Goal: Connect with others: Connect with others

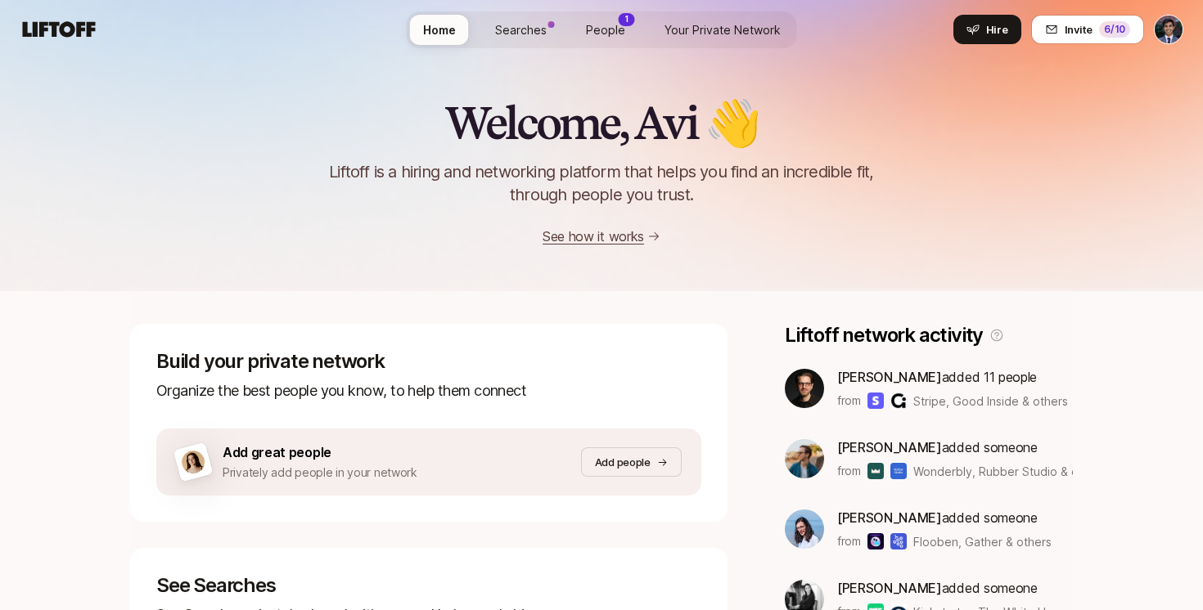
click at [627, 36] on link "People 1" at bounding box center [605, 30] width 65 height 30
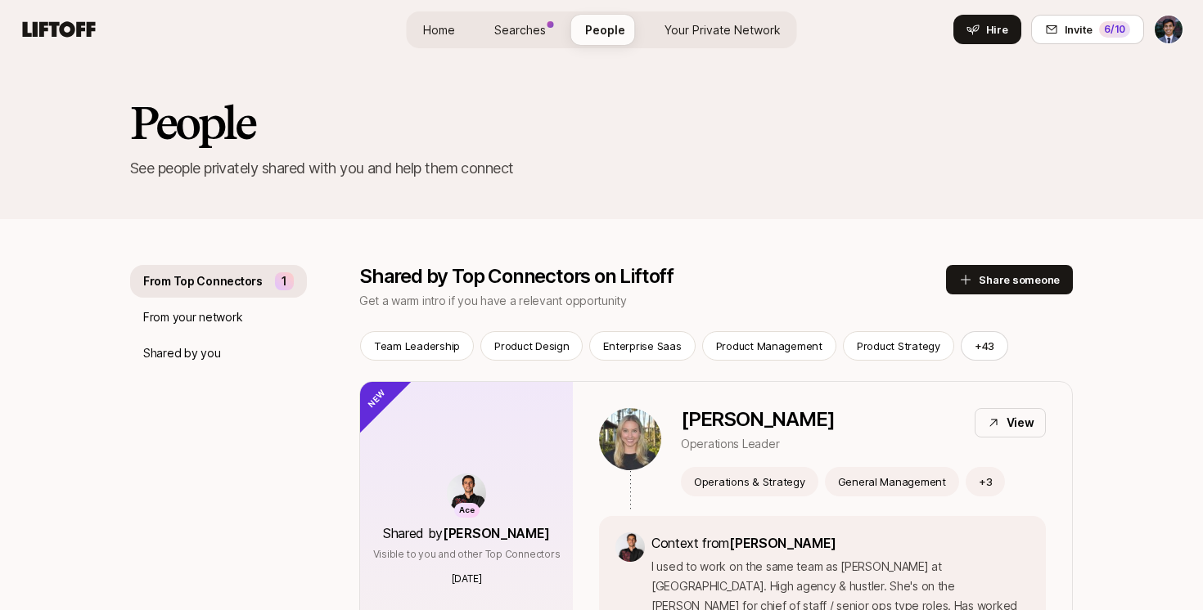
click at [536, 31] on span "Searches" at bounding box center [520, 29] width 52 height 17
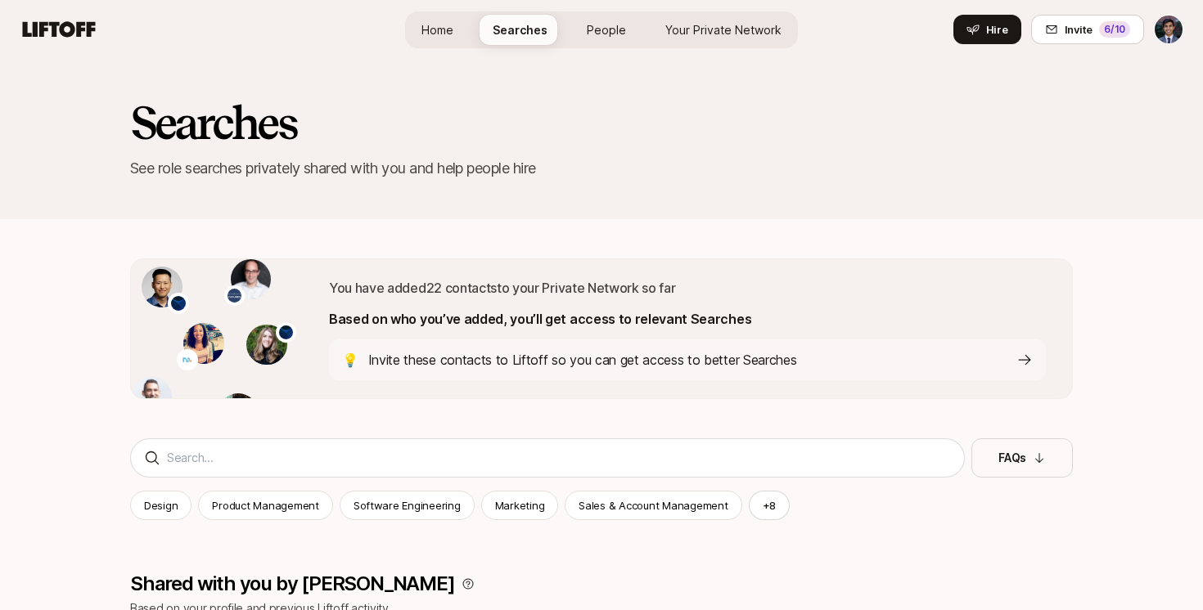
click at [727, 31] on span "Your Private Network" at bounding box center [723, 29] width 116 height 17
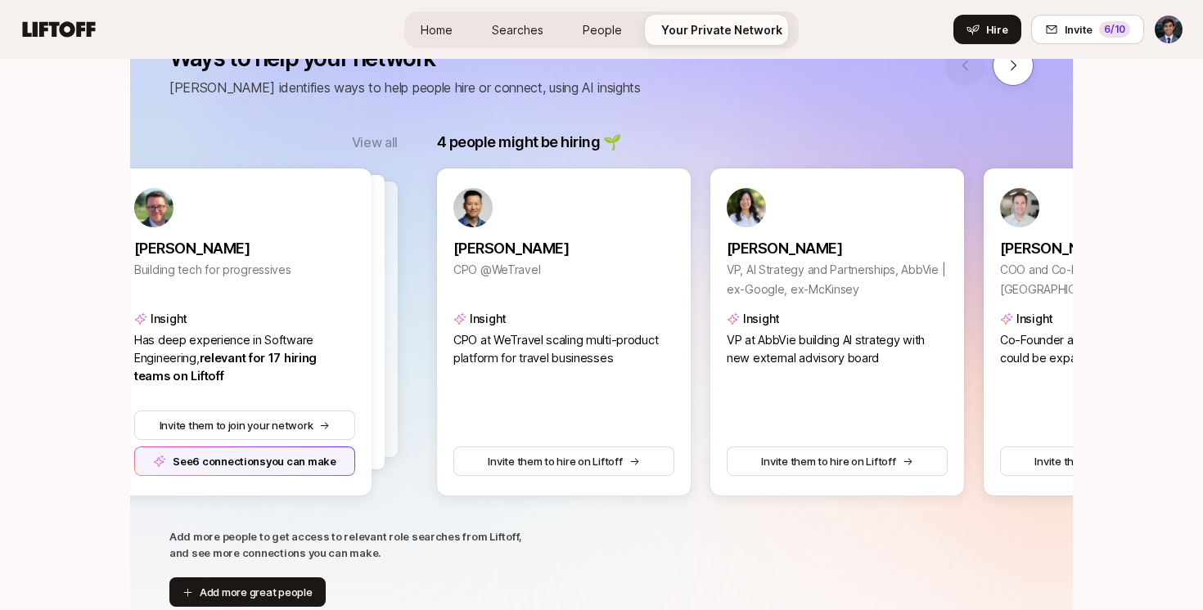
scroll to position [0, 866]
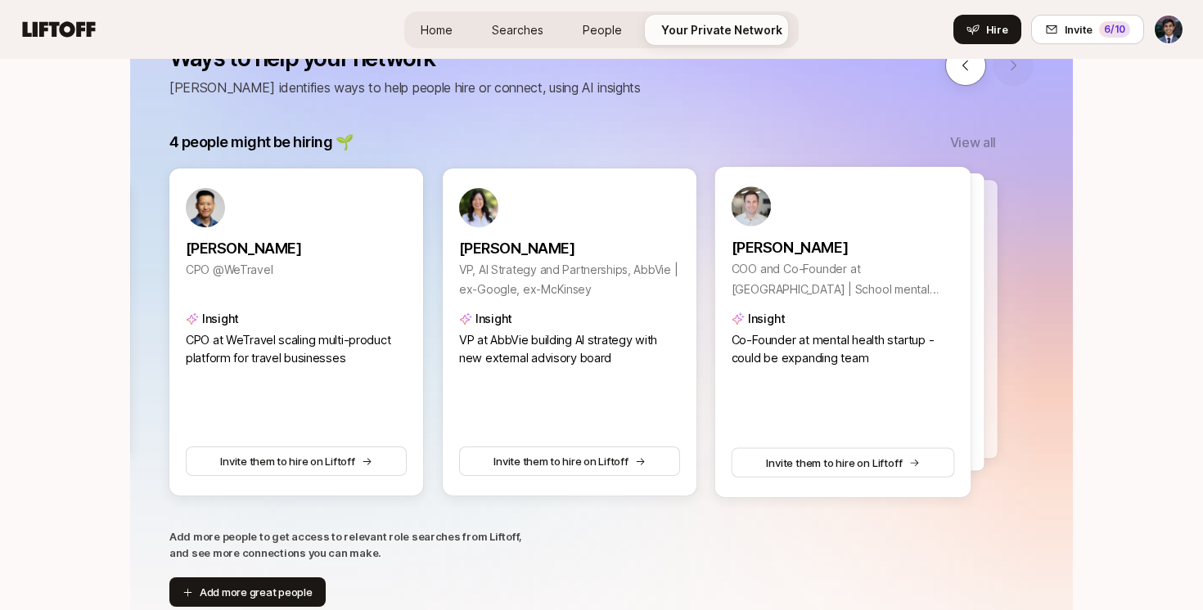
drag, startPoint x: 880, startPoint y: 384, endPoint x: 922, endPoint y: 387, distance: 41.8
click at [922, 387] on div "[PERSON_NAME] COO and Co-Founder at [GEOGRAPHIC_DATA] | School mental health In…" at bounding box center [842, 332] width 256 height 331
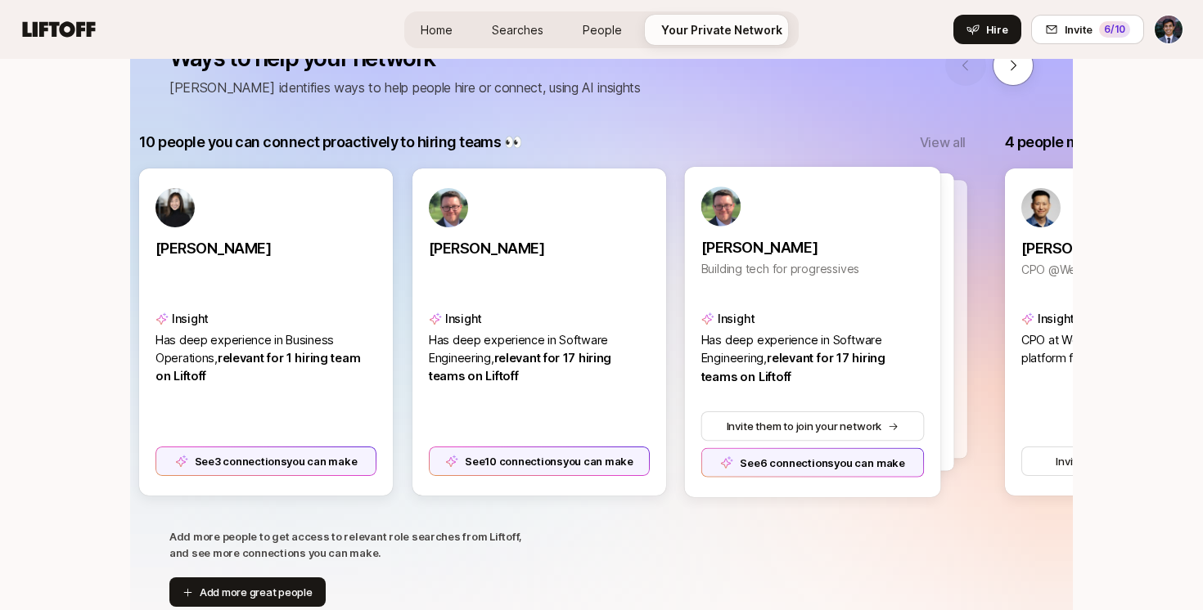
scroll to position [0, 35]
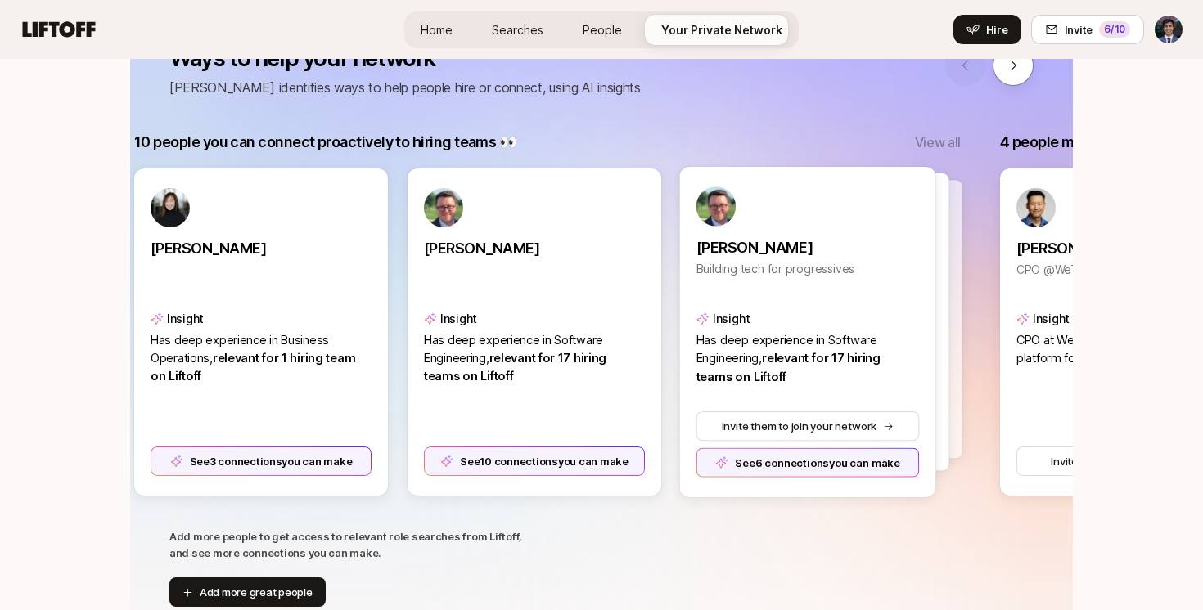
drag, startPoint x: 781, startPoint y: 396, endPoint x: 785, endPoint y: 373, distance: 23.1
click at [785, 373] on div "[PERSON_NAME] Building tech for progressives Insight Has deep experience in Sof…" at bounding box center [807, 332] width 256 height 331
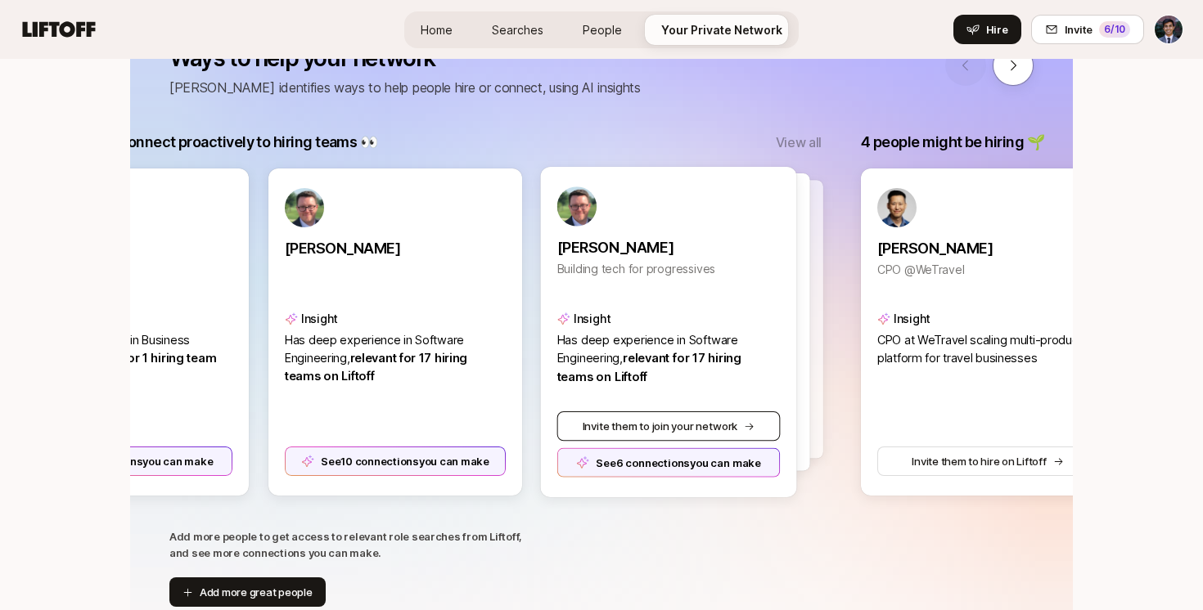
scroll to position [0, 0]
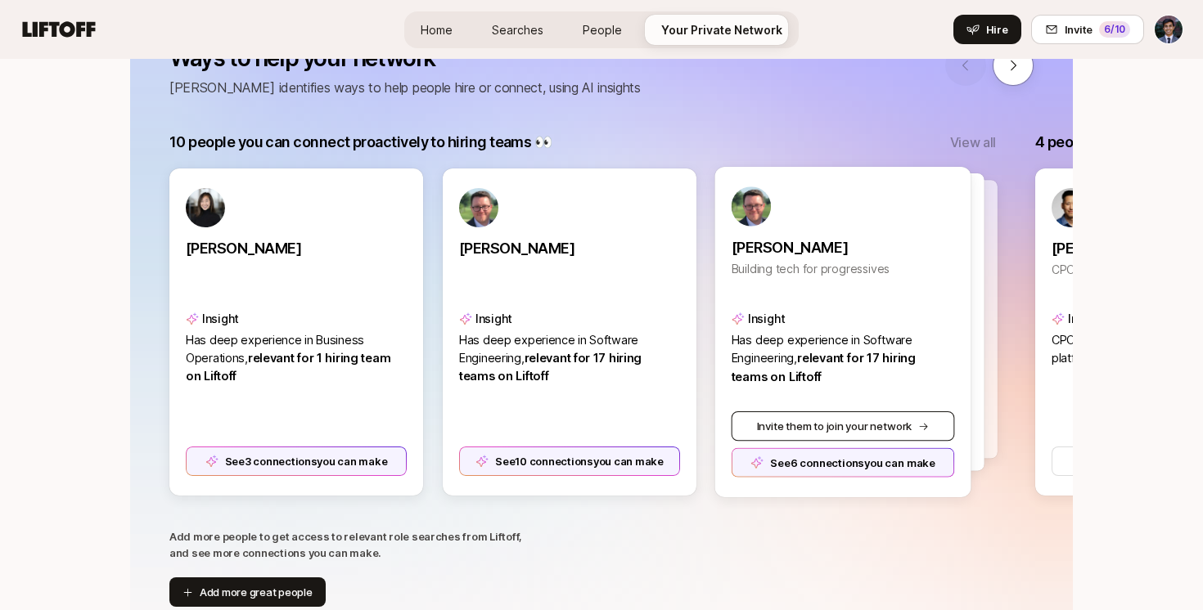
click at [856, 415] on button "Invite them to join your network" at bounding box center [842, 425] width 223 height 29
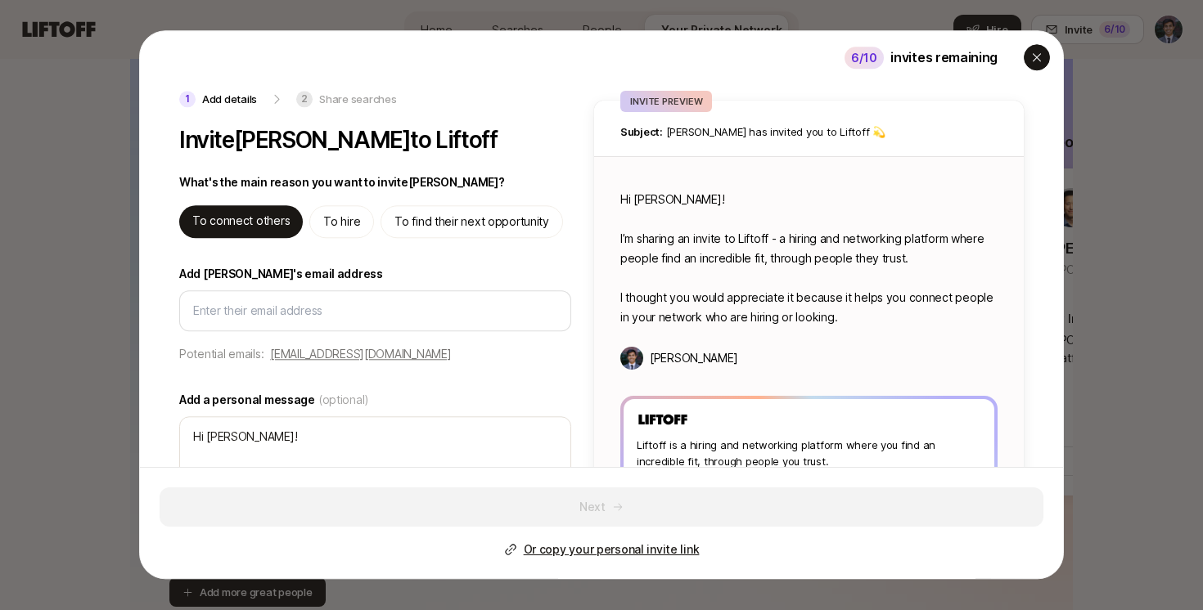
click at [1033, 59] on icon "button" at bounding box center [1036, 57] width 13 height 13
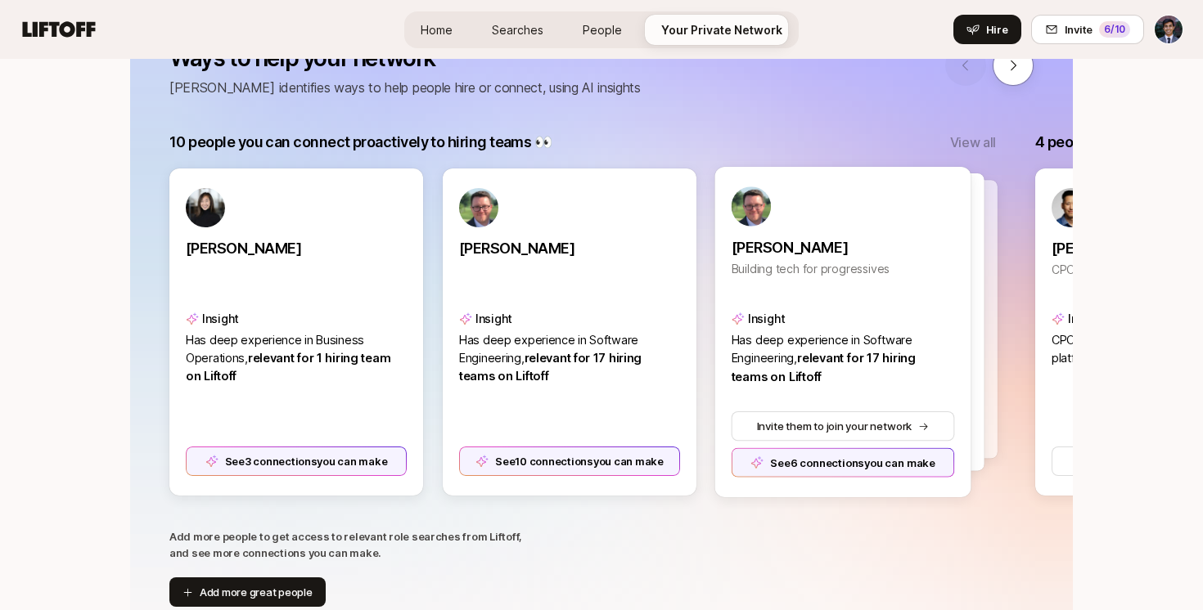
click at [986, 354] on div at bounding box center [869, 319] width 256 height 278
